Goal: Task Accomplishment & Management: Use online tool/utility

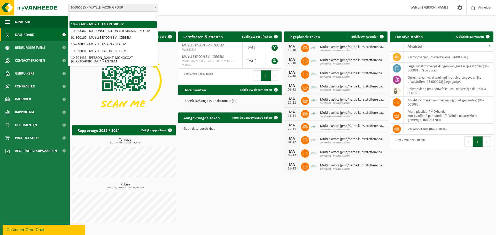
click at [129, 7] on span "10-966685 - MUYLLE FACON GROUP" at bounding box center [112, 7] width 89 height 7
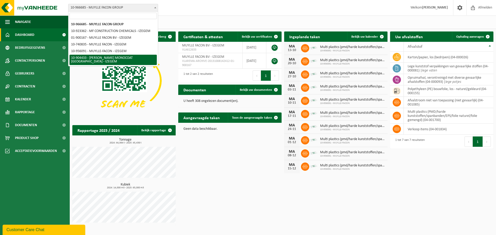
select select "139892"
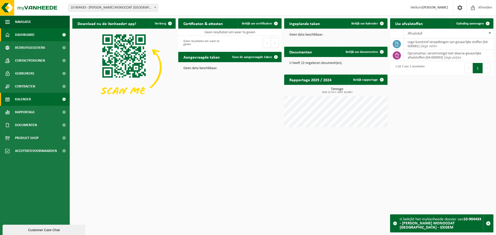
click at [23, 100] on span "Kalender" at bounding box center [23, 99] width 16 height 13
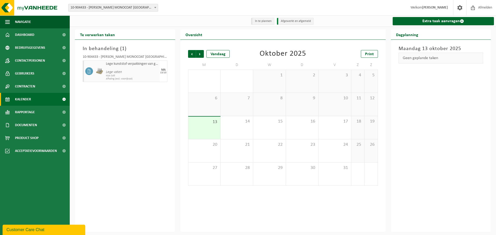
click at [125, 72] on span "Lege vaten" at bounding box center [132, 70] width 52 height 8
click at [157, 73] on span "Lege vaten" at bounding box center [132, 70] width 52 height 8
click at [123, 67] on span "Lege vaten" at bounding box center [132, 70] width 52 height 8
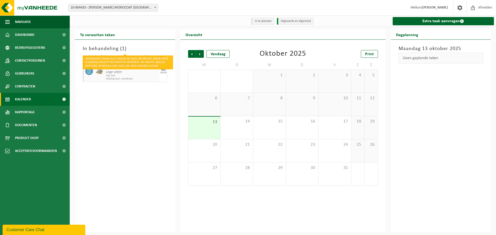
click at [102, 47] on h3 "In behandeling ( 1 )" at bounding box center [125, 49] width 85 height 8
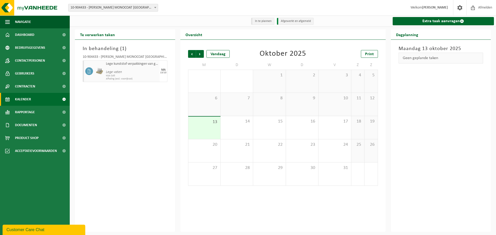
click at [90, 70] on icon at bounding box center [89, 71] width 5 height 5
click at [137, 78] on span "KGA Colli" at bounding box center [132, 75] width 52 height 3
click at [138, 77] on span "KGA Colli" at bounding box center [132, 75] width 52 height 3
click at [25, 98] on span "Kalender" at bounding box center [23, 99] width 16 height 13
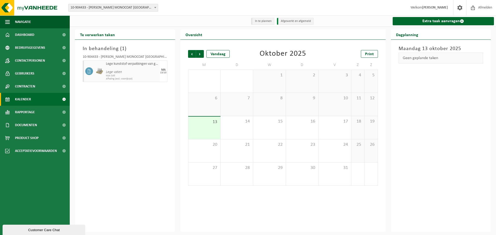
click at [209, 123] on span "13" at bounding box center [204, 122] width 27 height 6
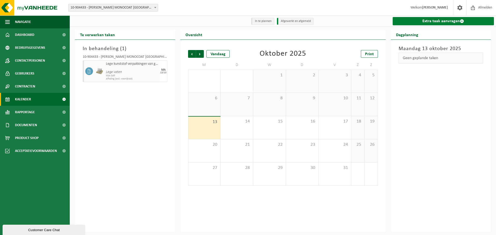
click at [429, 21] on link "Extra taak aanvragen" at bounding box center [444, 21] width 102 height 8
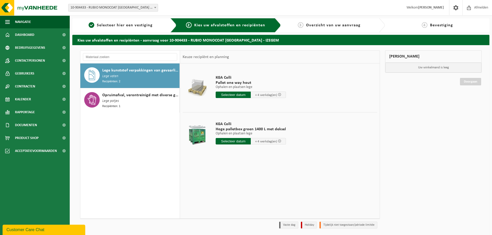
click at [197, 134] on div at bounding box center [197, 134] width 27 height 21
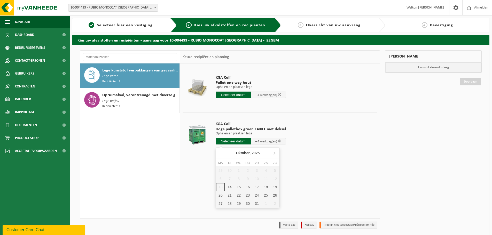
click at [223, 142] on input "text" at bounding box center [233, 141] width 35 height 6
click at [227, 185] on div "14" at bounding box center [229, 187] width 9 height 8
type input "Van 2025-10-14"
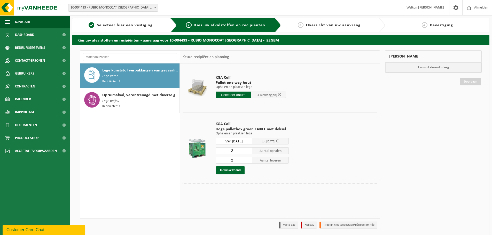
drag, startPoint x: 243, startPoint y: 152, endPoint x: 210, endPoint y: 150, distance: 33.9
click at [210, 150] on tr "KGA Colli Hoge palletbox groen 1400 L met deksel Ophalen en plaatsen lege Ophal…" at bounding box center [280, 147] width 195 height 71
type input "1"
click at [211, 158] on tr "KGA Colli Hoge palletbox groen 1400 L met deksel Ophalen en plaatsen lege Ophal…" at bounding box center [280, 147] width 195 height 71
type input "1"
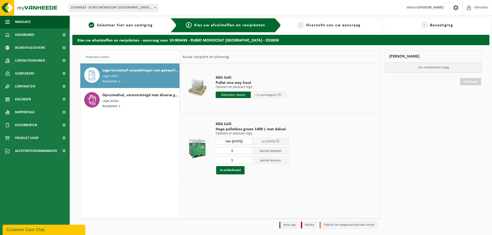
click at [260, 169] on div "In winkelmand" at bounding box center [252, 170] width 73 height 8
click at [230, 171] on button "In winkelmand" at bounding box center [230, 170] width 28 height 8
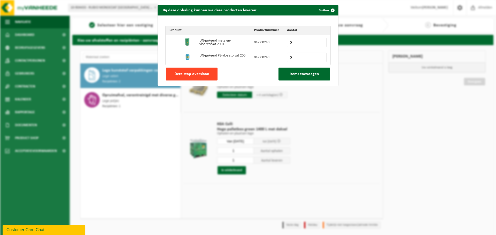
click at [200, 74] on span "Deze stap overslaan" at bounding box center [191, 74] width 35 height 4
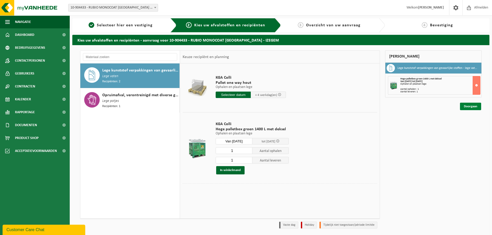
click at [472, 106] on link "Doorgaan" at bounding box center [470, 106] width 21 height 7
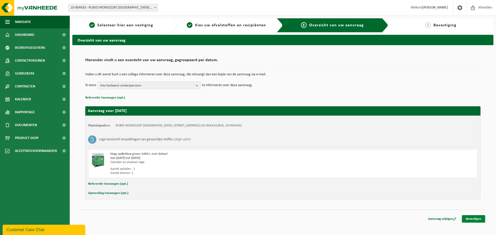
click at [473, 219] on link "Bevestigen" at bounding box center [473, 218] width 23 height 7
